Goal: Navigation & Orientation: Find specific page/section

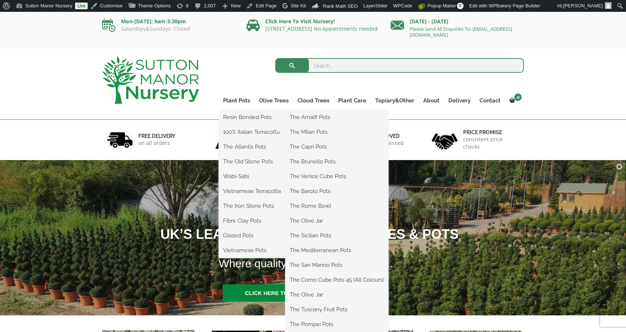
click at [318, 167] on li "The Brunello Pots" at bounding box center [336, 162] width 103 height 15
click at [316, 192] on link "The Barolo Pots" at bounding box center [336, 191] width 103 height 11
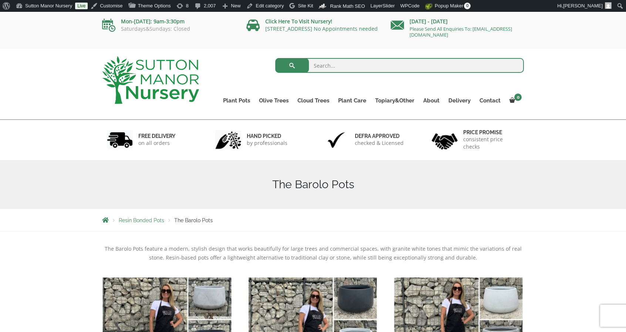
click at [176, 61] on img at bounding box center [150, 80] width 97 height 48
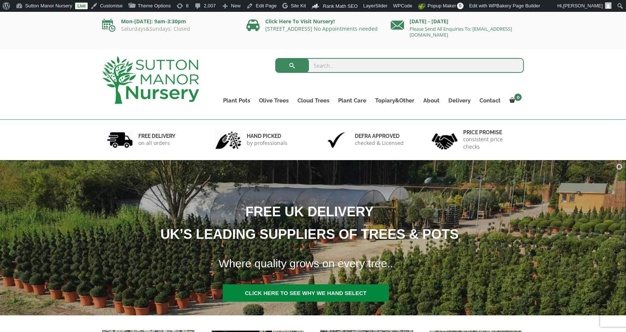
click at [322, 63] on input "search" at bounding box center [399, 65] width 249 height 15
type input "J99g"
click at [275, 58] on button "submit" at bounding box center [292, 65] width 34 height 15
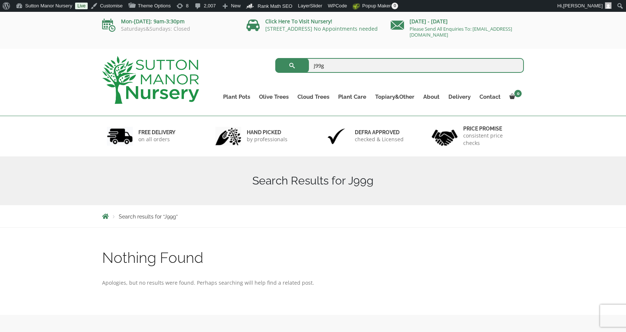
click at [327, 62] on input "J99g" at bounding box center [399, 65] width 249 height 15
type input "J99"
click at [275, 58] on button "submit" at bounding box center [292, 65] width 34 height 15
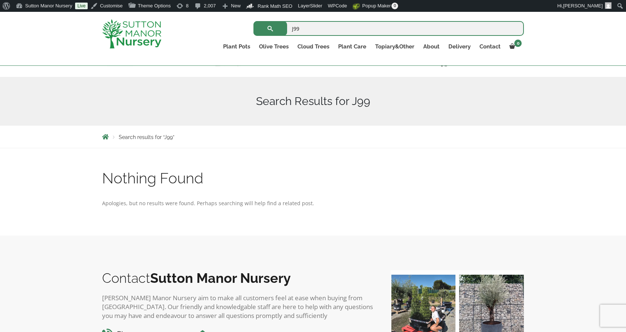
scroll to position [67, 0]
click at [273, 62] on link "Gnarled Olive Trees (Bella Range)" at bounding box center [304, 63] width 101 height 11
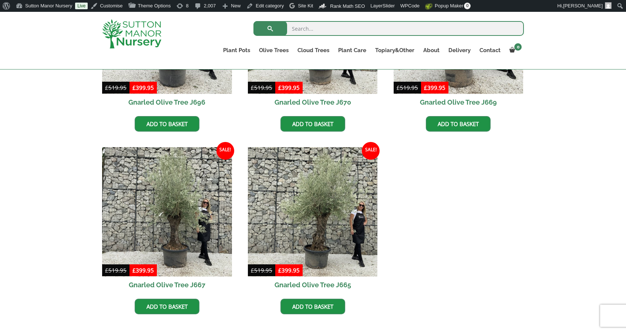
scroll to position [477, 0]
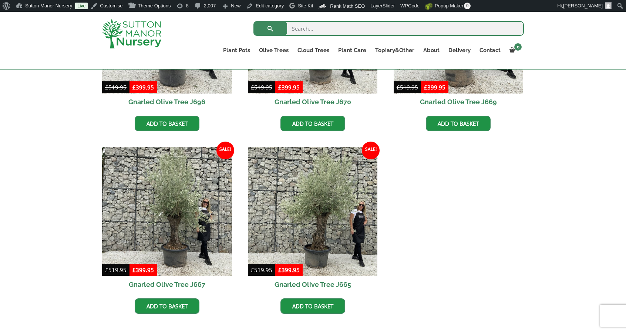
click at [145, 38] on img at bounding box center [131, 33] width 59 height 29
